Goal: Task Accomplishment & Management: Manage account settings

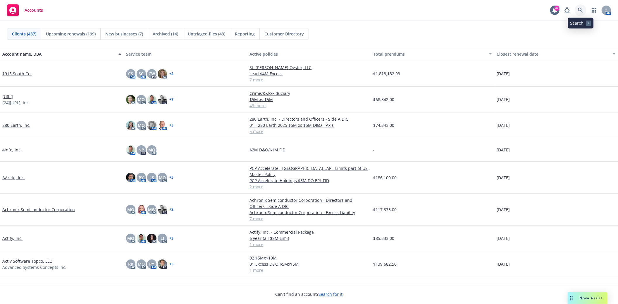
click at [556, 8] on icon at bounding box center [580, 10] width 5 height 5
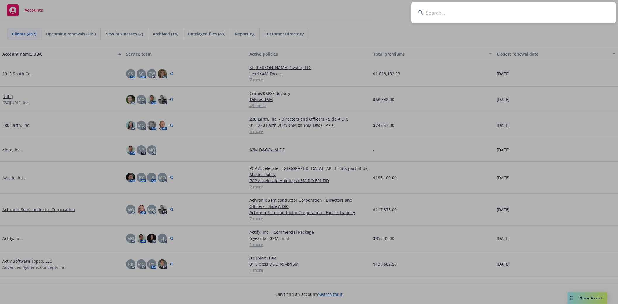
type input "Crunchbase"
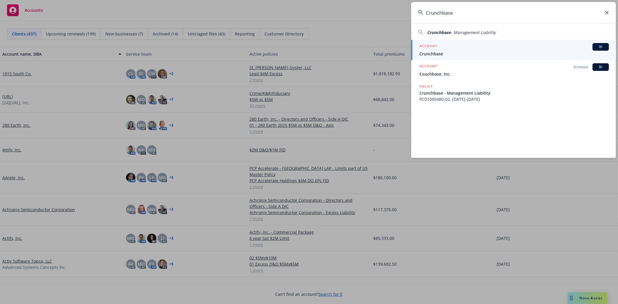
click at [428, 51] on span "Crunchbase" at bounding box center [513, 54] width 189 height 6
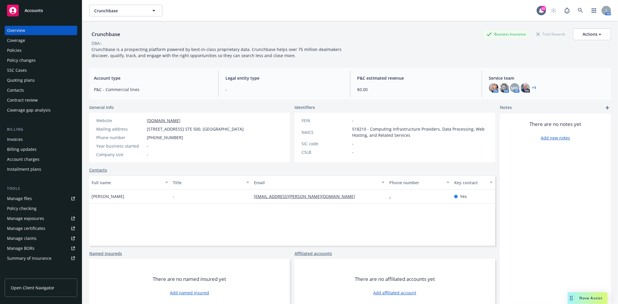
click at [16, 63] on div "Policy changes" at bounding box center [21, 60] width 29 height 9
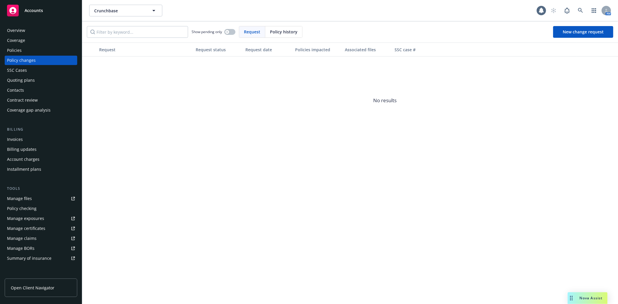
click at [15, 53] on div "Policies" at bounding box center [14, 50] width 15 height 9
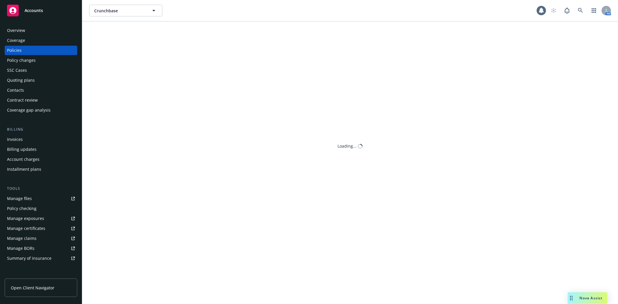
click at [15, 50] on div "Policies" at bounding box center [14, 50] width 15 height 9
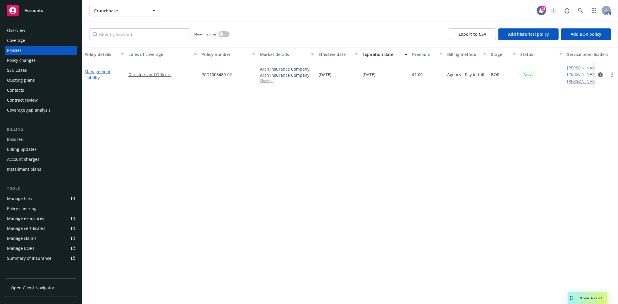
click at [92, 76] on link "Management Liability" at bounding box center [98, 75] width 26 height 12
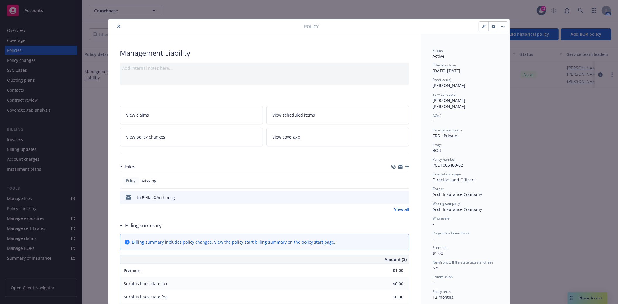
click at [405, 166] on icon "button" at bounding box center [407, 166] width 4 height 4
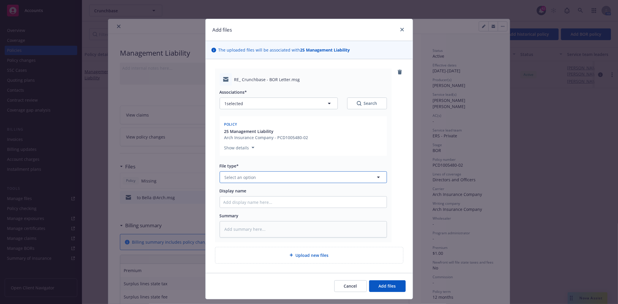
click at [230, 174] on span "Select an option" at bounding box center [241, 177] width 32 height 6
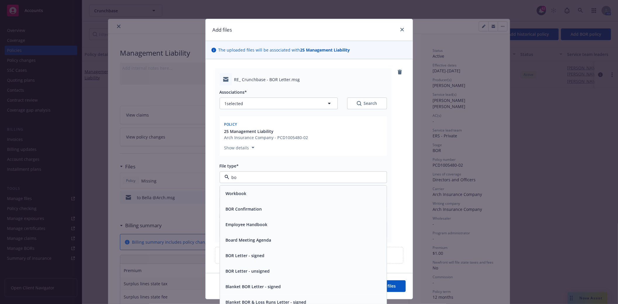
type input "bor"
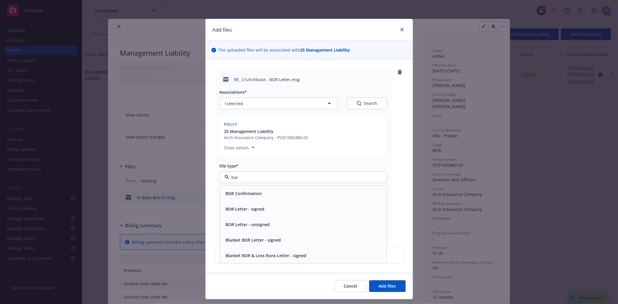
click at [238, 192] on span "BOR Confirmation" at bounding box center [244, 193] width 36 height 6
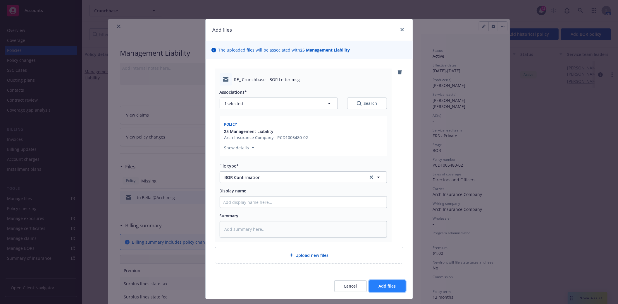
click at [377, 273] on button "Add files" at bounding box center [387, 286] width 37 height 12
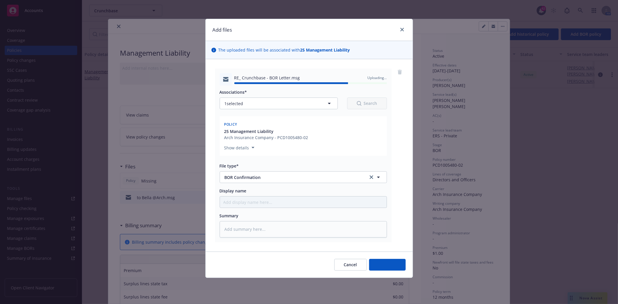
type textarea "x"
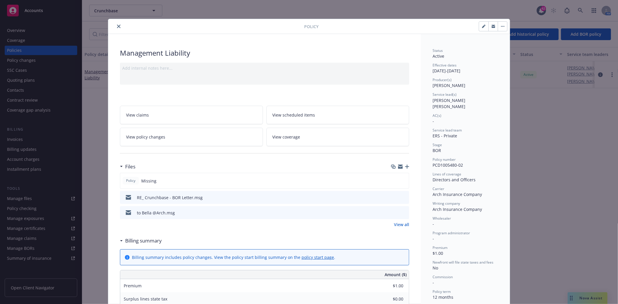
drag, startPoint x: 113, startPoint y: 31, endPoint x: 115, endPoint y: 27, distance: 3.5
click at [113, 31] on div "Policy" at bounding box center [308, 26] width 401 height 15
click at [117, 26] on icon "close" at bounding box center [119, 27] width 4 height 4
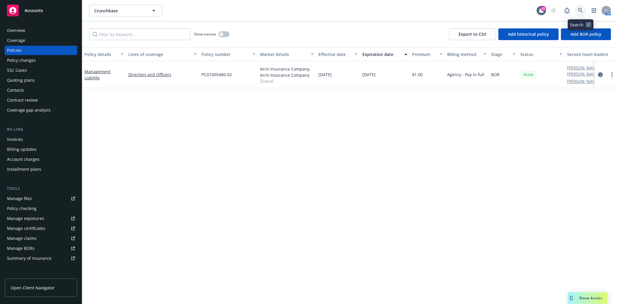
click at [556, 10] on icon at bounding box center [580, 10] width 5 height 5
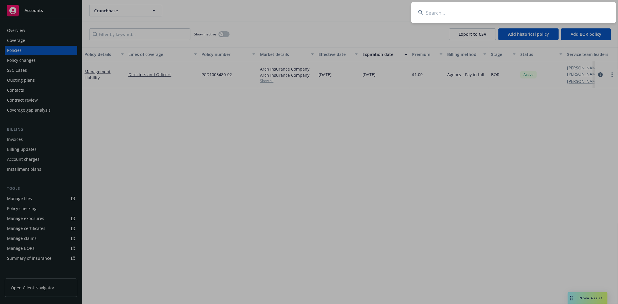
click at [436, 13] on input at bounding box center [513, 12] width 205 height 21
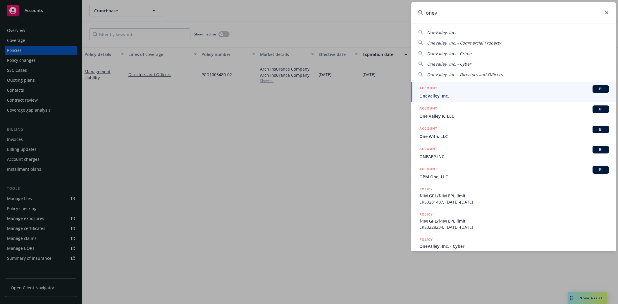
type input "onev"
click at [442, 94] on span "OneValley, Inc." at bounding box center [513, 96] width 189 height 6
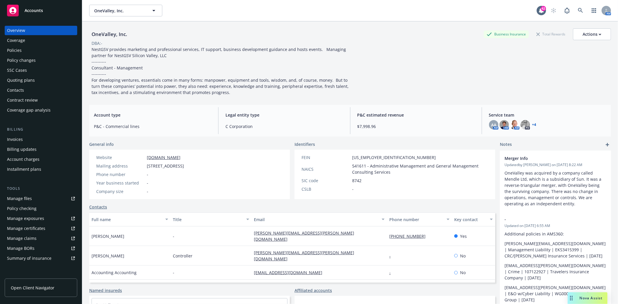
click at [18, 49] on div "Policies" at bounding box center [14, 50] width 15 height 9
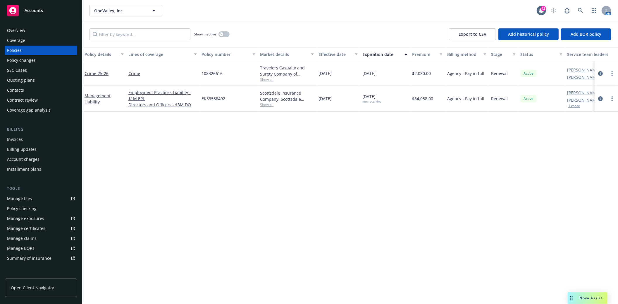
click at [91, 98] on div "Management Liability" at bounding box center [104, 98] width 39 height 12
click at [90, 103] on link "Management Liability" at bounding box center [98, 99] width 26 height 12
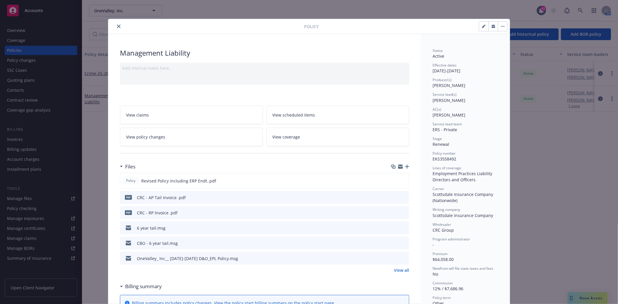
click at [402, 243] on icon "preview file" at bounding box center [403, 242] width 5 height 4
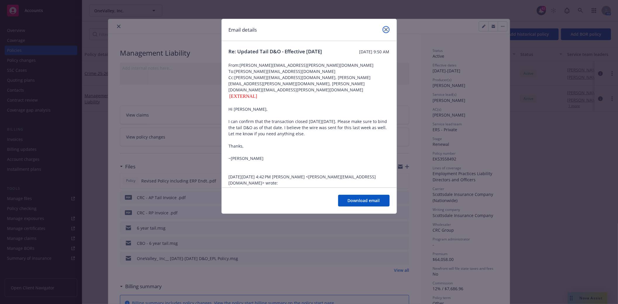
click at [388, 30] on link "close" at bounding box center [385, 29] width 7 height 7
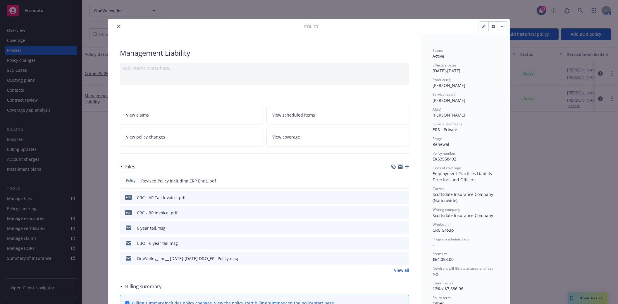
click at [403, 227] on icon "preview file" at bounding box center [403, 227] width 5 height 4
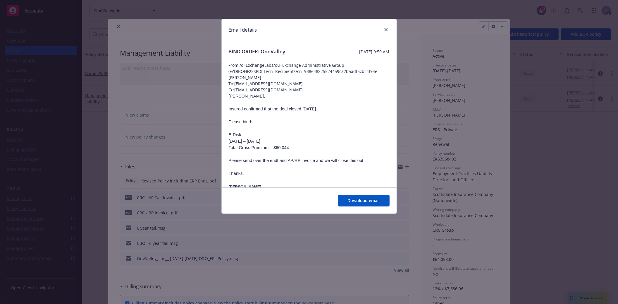
scroll to position [65, 0]
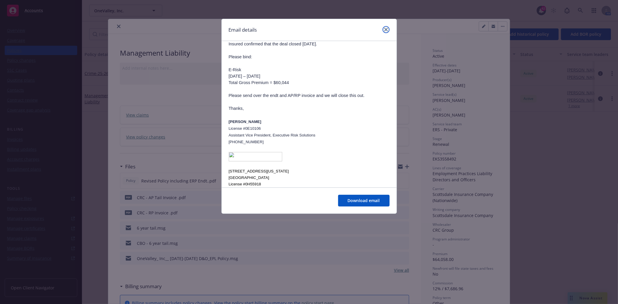
click at [384, 31] on icon "close" at bounding box center [386, 30] width 4 height 4
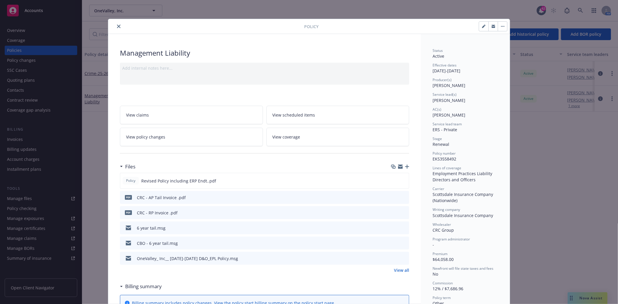
click at [402, 270] on link "View all" at bounding box center [401, 270] width 15 height 6
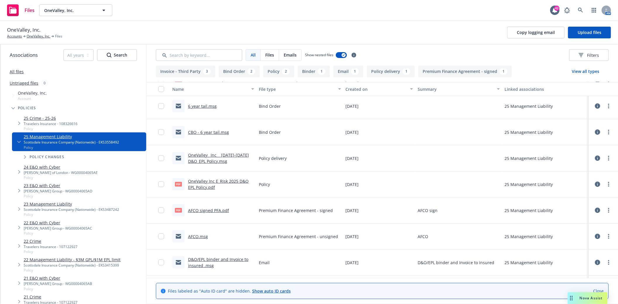
scroll to position [65, 0]
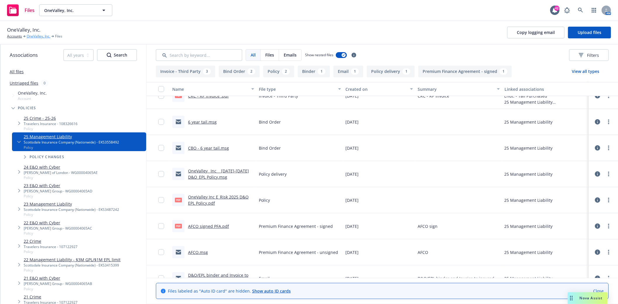
click at [35, 38] on link "OneValley, Inc." at bounding box center [39, 36] width 24 height 5
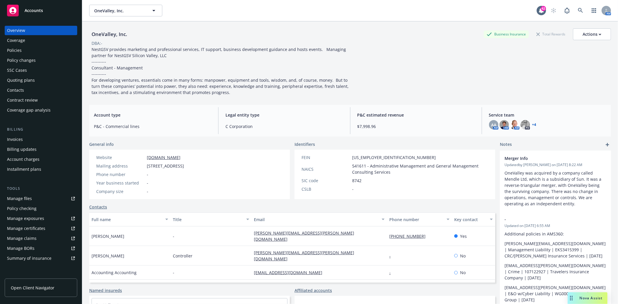
click at [18, 138] on div "Invoices" at bounding box center [15, 139] width 16 height 9
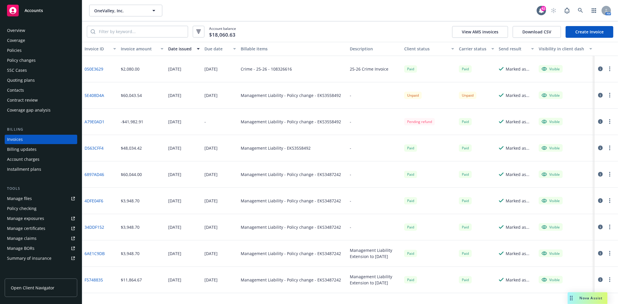
click at [16, 51] on div "Policies" at bounding box center [14, 50] width 15 height 9
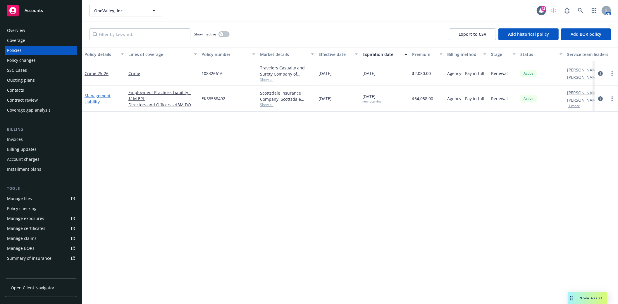
click at [93, 94] on link "Management Liability" at bounding box center [98, 99] width 26 height 12
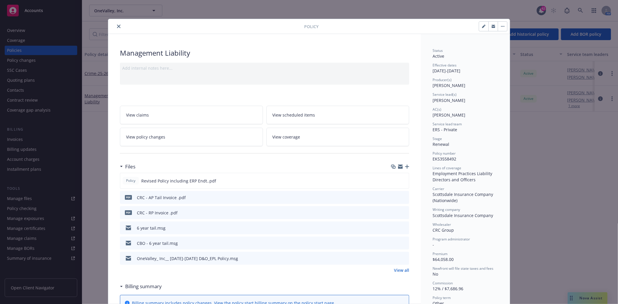
click at [401, 197] on icon "preview file" at bounding box center [403, 197] width 5 height 4
click at [401, 210] on icon "preview file" at bounding box center [403, 212] width 5 height 4
click at [118, 26] on icon "close" at bounding box center [119, 27] width 4 height 4
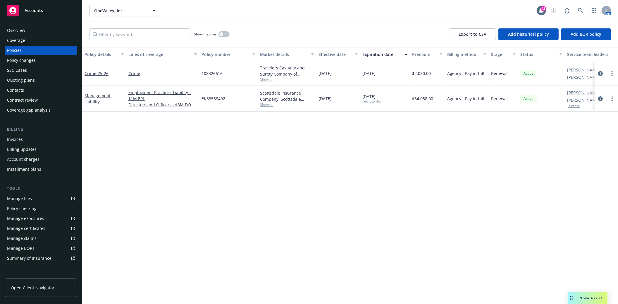
click at [19, 141] on div "Invoices" at bounding box center [15, 139] width 16 height 9
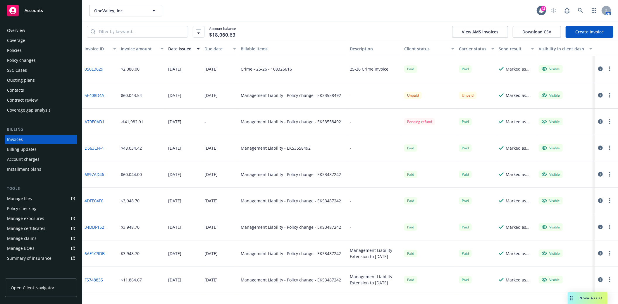
click at [600, 121] on icon "button" at bounding box center [600, 121] width 5 height 5
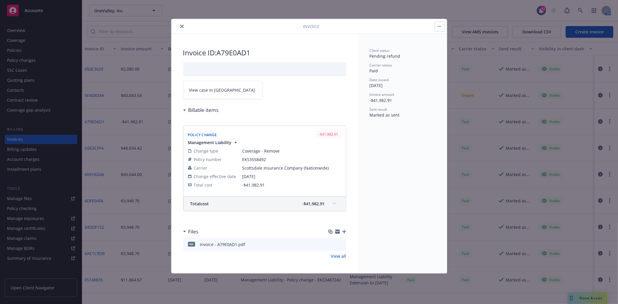
click at [183, 26] on icon "close" at bounding box center [182, 27] width 4 height 4
